Goal: Information Seeking & Learning: Understand process/instructions

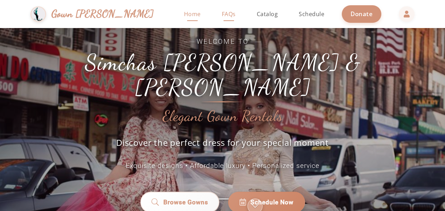
click at [222, 15] on span "FAQs" at bounding box center [229, 14] width 14 height 8
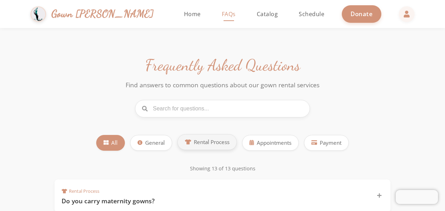
click at [216, 146] on button "Rental Process" at bounding box center [208, 142] width 60 height 16
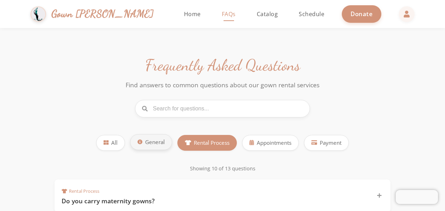
click at [144, 147] on button "General" at bounding box center [151, 142] width 42 height 16
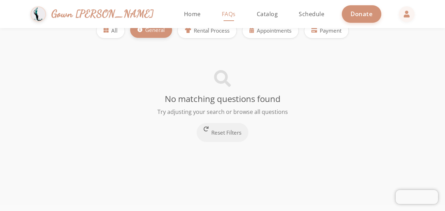
scroll to position [84, 0]
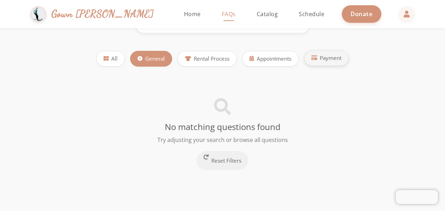
click at [332, 55] on span "Payment" at bounding box center [331, 58] width 22 height 8
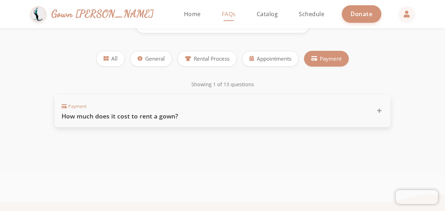
click at [381, 109] on icon at bounding box center [379, 110] width 5 height 5
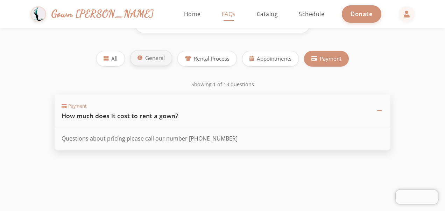
click at [149, 62] on button "General" at bounding box center [151, 58] width 42 height 16
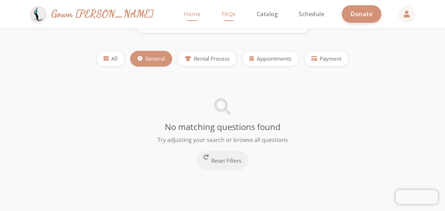
click at [184, 17] on span "Home" at bounding box center [192, 14] width 17 height 8
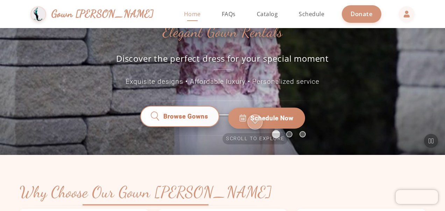
click at [166, 113] on span "Browse Gowns" at bounding box center [186, 117] width 45 height 9
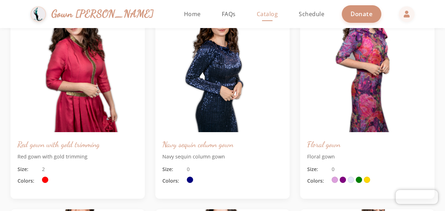
click at [445, 111] on html "Simchas [PERSON_NAME] & [PERSON_NAME] Gown [PERSON_NAME] Home Return to homepag…" at bounding box center [222, 105] width 445 height 211
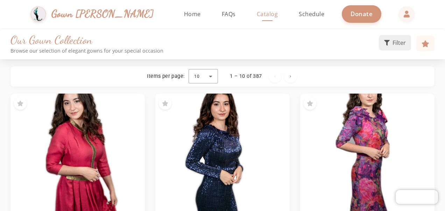
click at [400, 42] on span "Filter" at bounding box center [399, 43] width 13 height 8
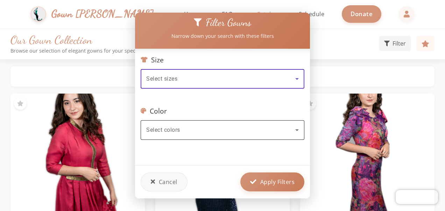
click at [255, 126] on div "Select colors" at bounding box center [220, 130] width 149 height 8
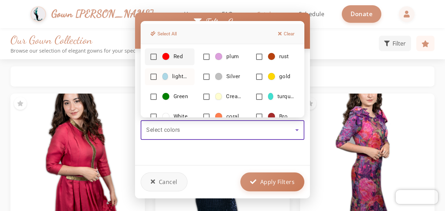
click at [153, 77] on mat-pseudo-checkbox at bounding box center [154, 77] width 6 height 6
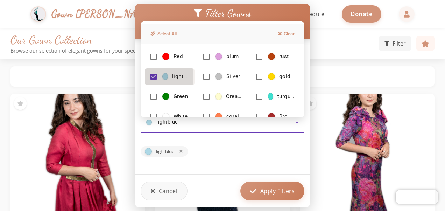
click at [153, 77] on mat-pseudo-checkbox at bounding box center [154, 77] width 6 height 6
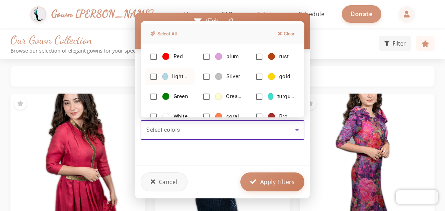
click at [153, 75] on mat-pseudo-checkbox at bounding box center [154, 77] width 6 height 6
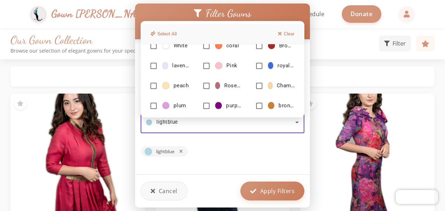
scroll to position [80, 0]
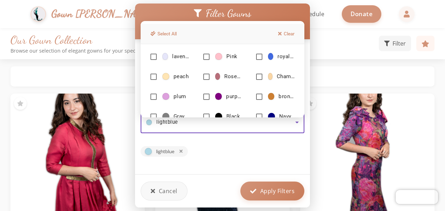
click at [297, 119] on div at bounding box center [222, 105] width 445 height 211
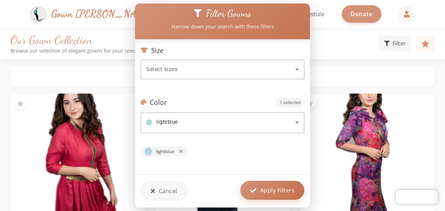
click at [279, 183] on button "Apply Filters" at bounding box center [273, 190] width 64 height 19
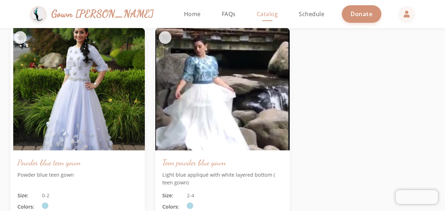
scroll to position [1121, 0]
